Goal: Information Seeking & Learning: Learn about a topic

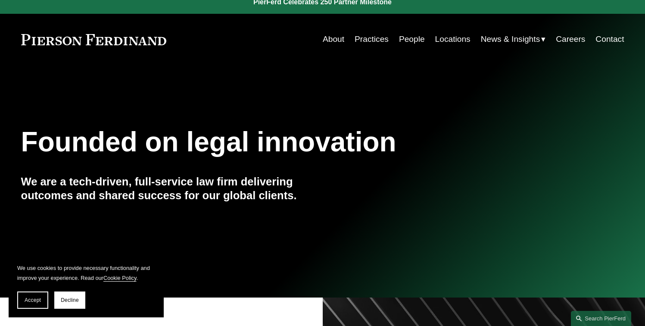
scroll to position [72, 0]
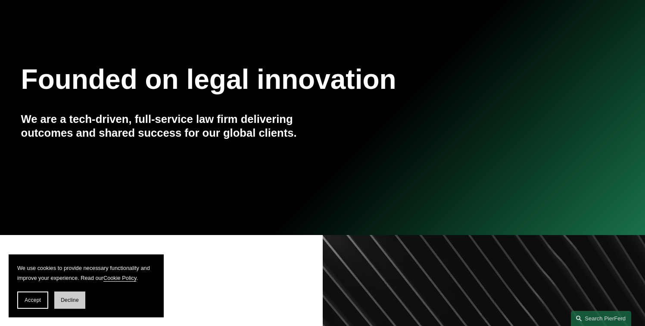
click at [75, 305] on button "Decline" at bounding box center [69, 299] width 31 height 17
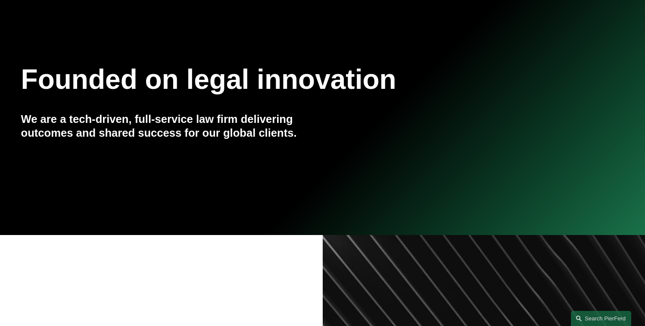
scroll to position [0, 0]
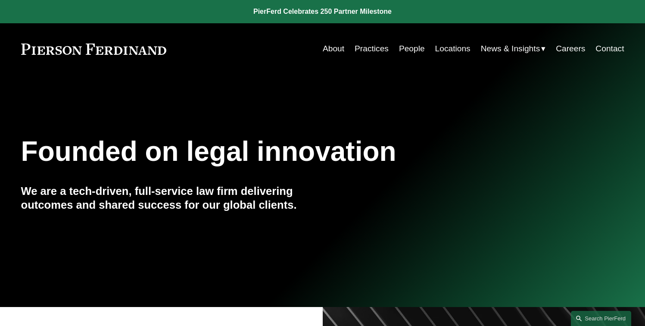
click at [410, 46] on link "People" at bounding box center [412, 48] width 26 height 16
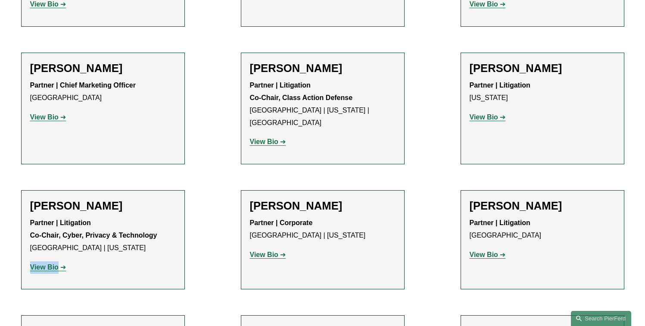
scroll to position [7662, 0]
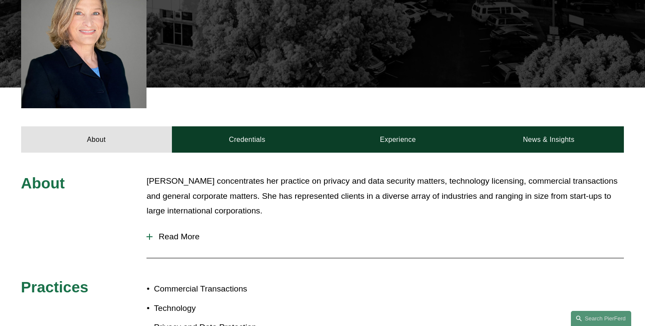
scroll to position [382, 0]
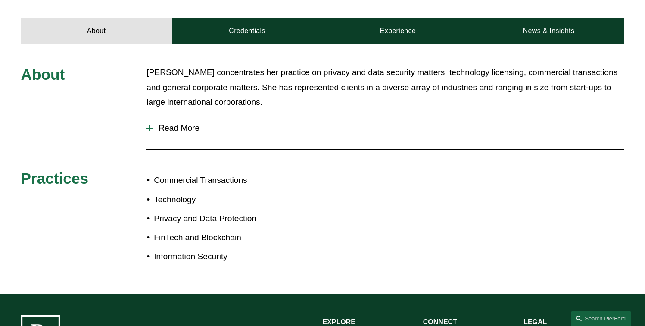
click at [183, 123] on span "Read More" at bounding box center [387, 127] width 471 height 9
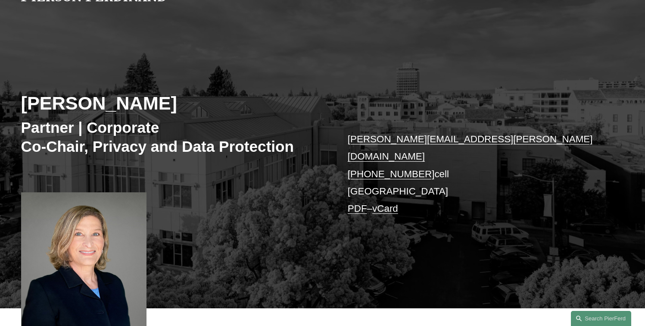
scroll to position [216, 0]
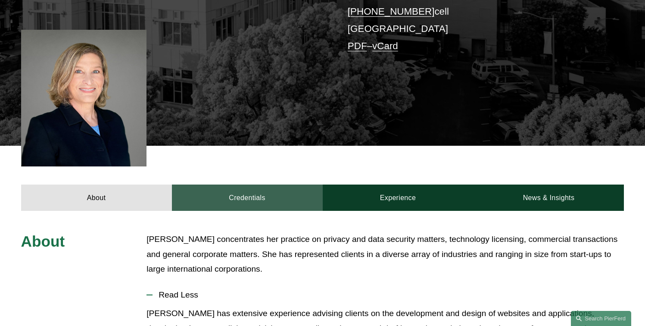
click at [257, 199] on link "Credentials" at bounding box center [247, 197] width 151 height 26
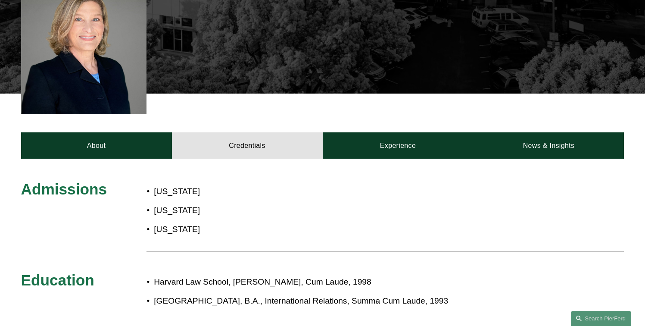
scroll to position [325, 0]
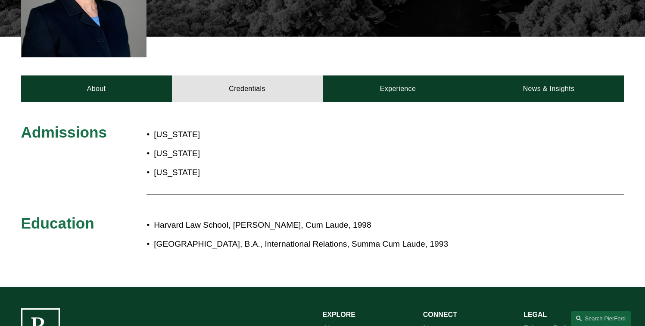
click at [427, 59] on div "About Credentials Experience News & Insights" at bounding box center [322, 69] width 645 height 65
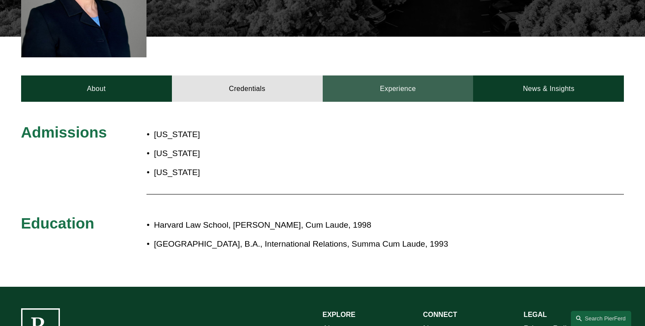
click at [428, 82] on link "Experience" at bounding box center [398, 88] width 151 height 26
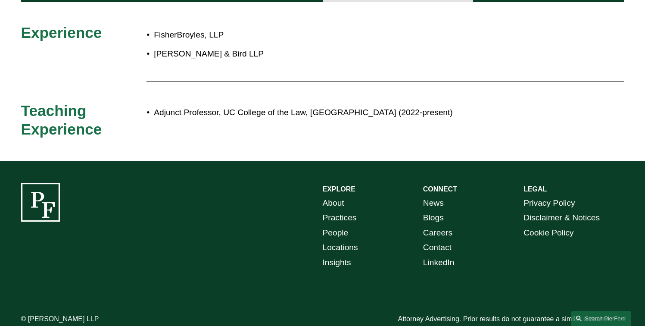
scroll to position [336, 0]
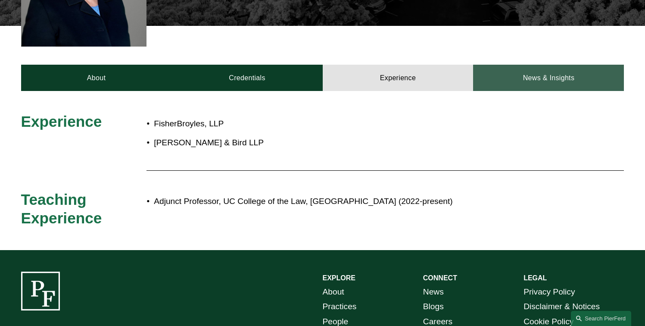
click at [528, 75] on link "News & Insights" at bounding box center [548, 78] width 151 height 26
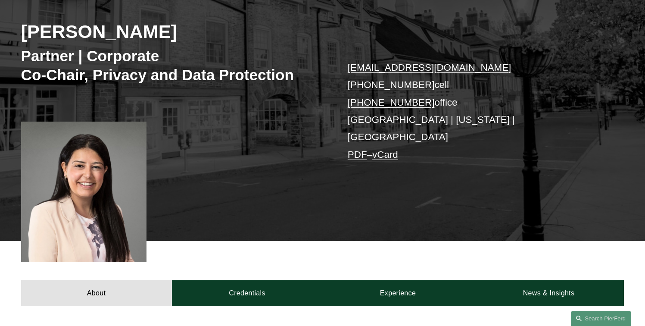
scroll to position [286, 0]
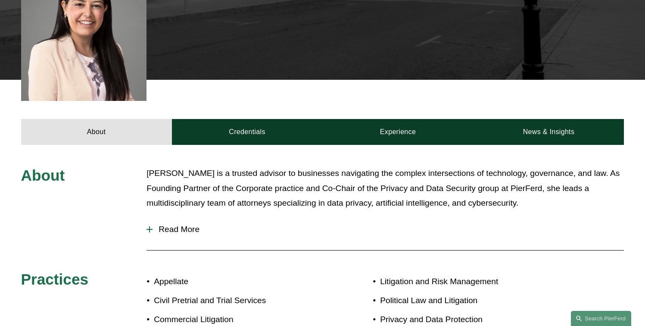
click at [177, 223] on button "Read More" at bounding box center [384, 229] width 477 height 22
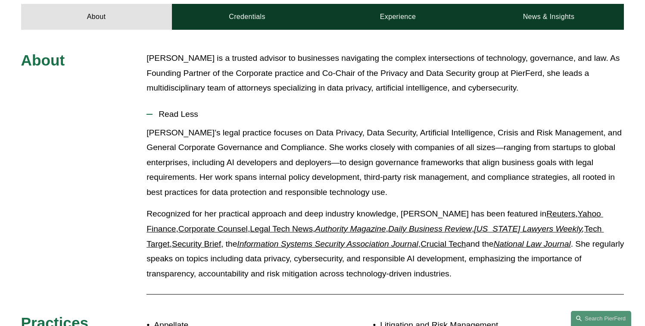
scroll to position [335, 0]
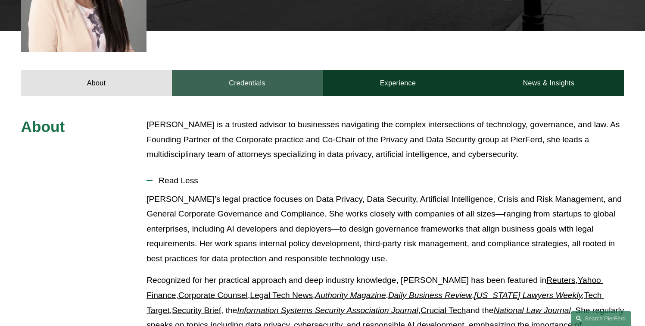
click at [250, 74] on link "Credentials" at bounding box center [247, 83] width 151 height 26
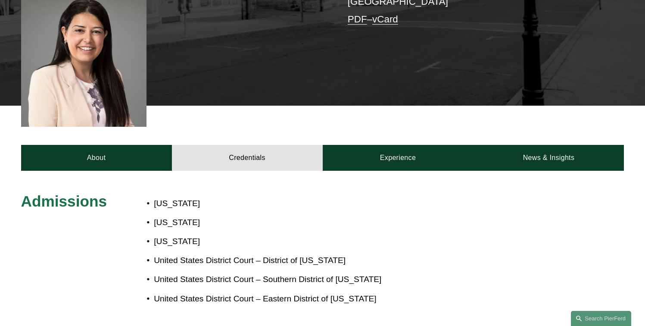
scroll to position [162, 0]
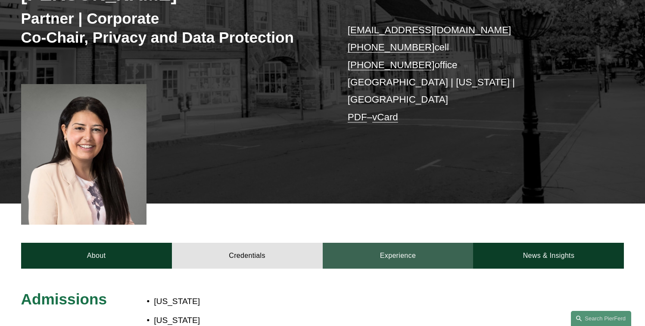
click at [400, 242] on link "Experience" at bounding box center [398, 255] width 151 height 26
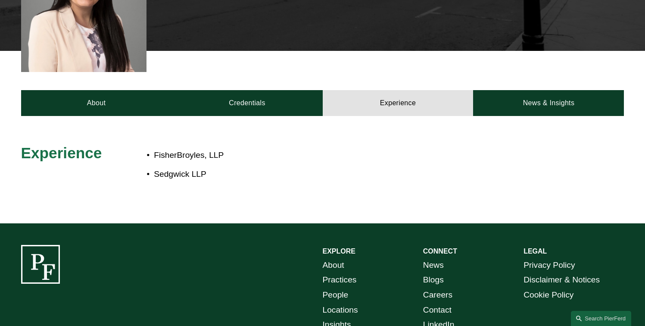
scroll to position [242, 0]
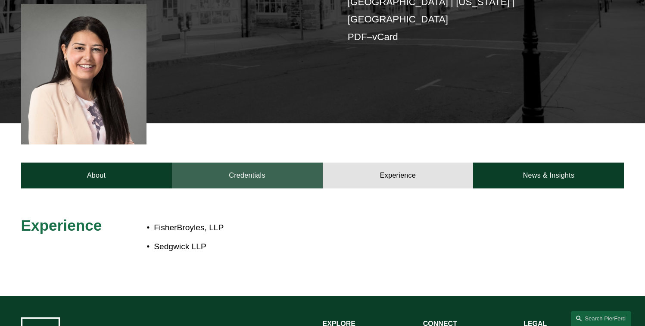
click at [261, 162] on link "Credentials" at bounding box center [247, 175] width 151 height 26
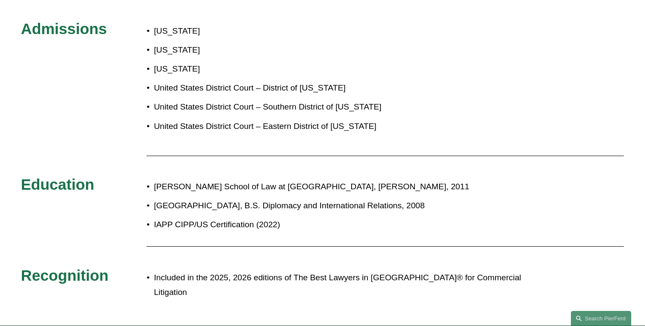
scroll to position [283, 0]
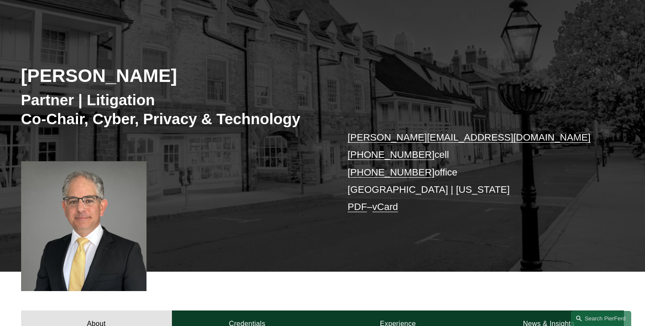
scroll to position [233, 0]
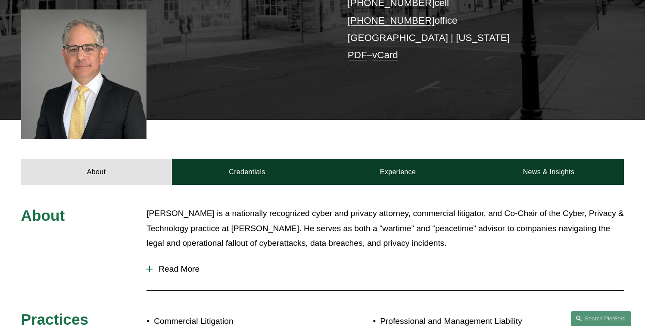
click at [165, 266] on span "Read More" at bounding box center [387, 268] width 471 height 9
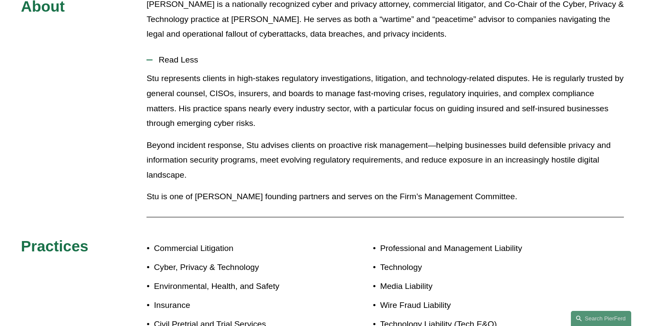
scroll to position [366, 0]
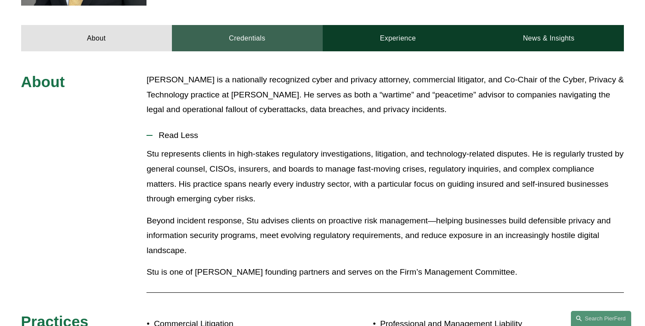
click at [255, 41] on link "Credentials" at bounding box center [247, 38] width 151 height 26
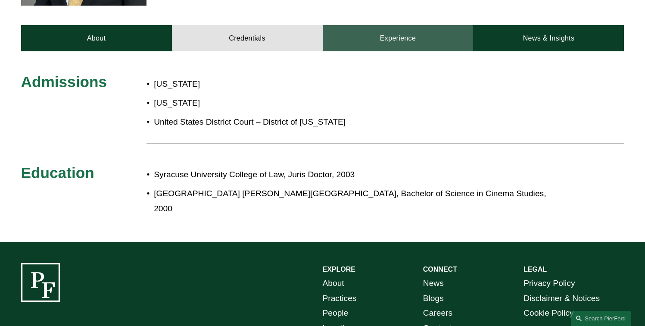
click at [383, 32] on link "Experience" at bounding box center [398, 38] width 151 height 26
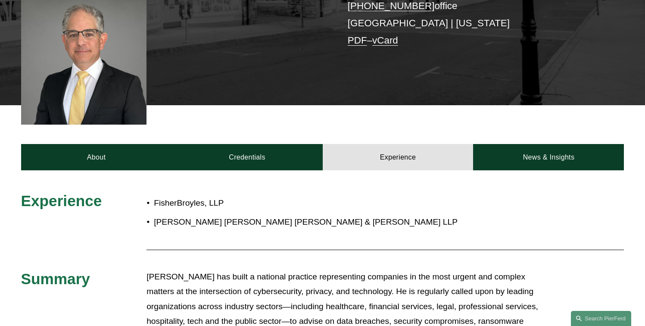
scroll to position [311, 0]
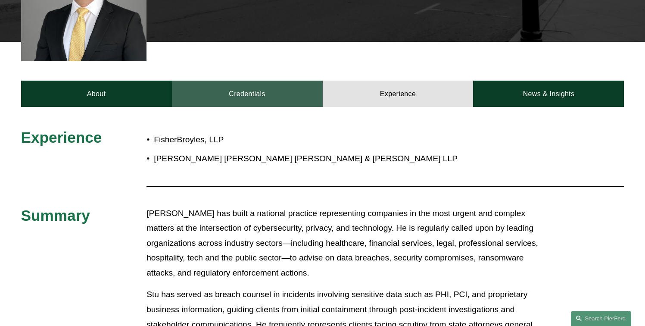
click at [260, 86] on link "Credentials" at bounding box center [247, 94] width 151 height 26
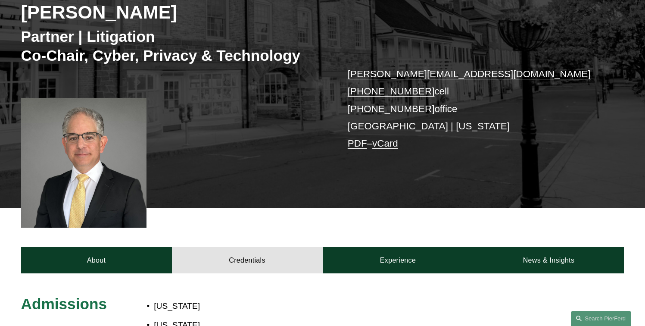
scroll to position [246, 0]
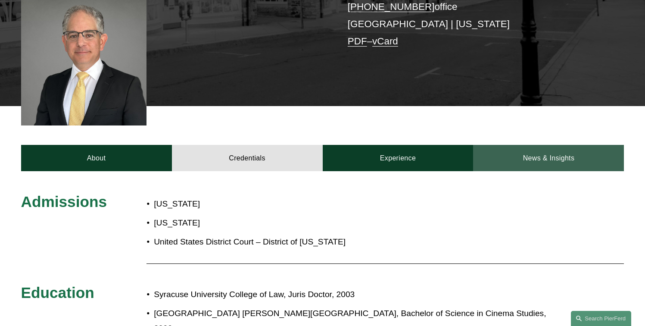
click at [584, 150] on link "News & Insights" at bounding box center [548, 158] width 151 height 26
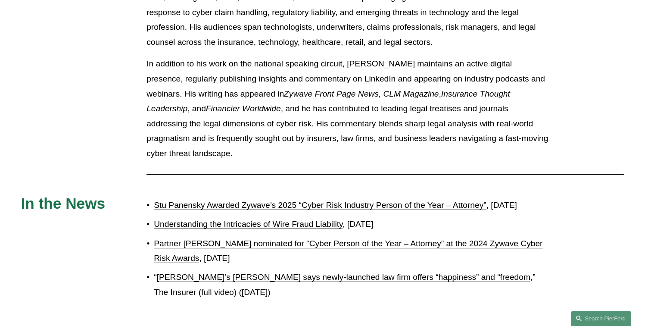
scroll to position [540, 0]
